Goal: Navigation & Orientation: Go to known website

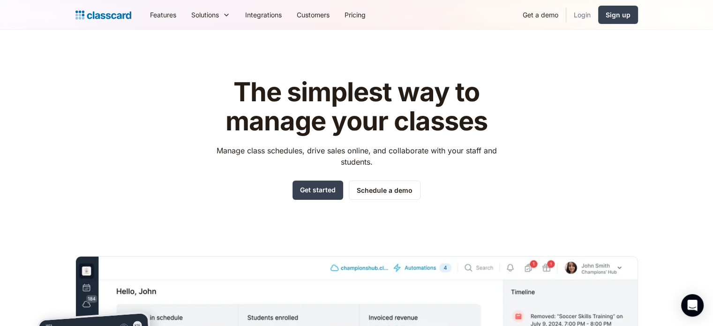
click at [580, 18] on link "Login" at bounding box center [582, 14] width 32 height 21
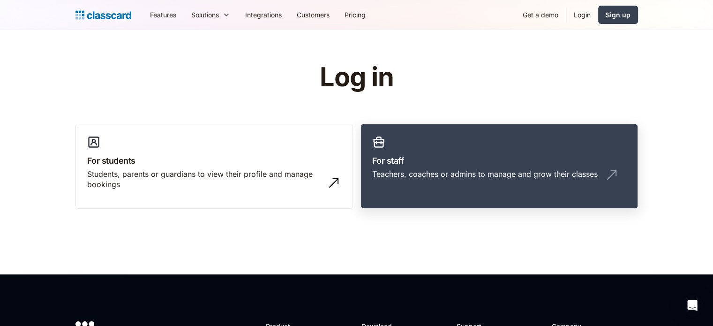
click at [503, 157] on h3 "For staff" at bounding box center [499, 160] width 254 height 13
